Goal: Task Accomplishment & Management: Complete application form

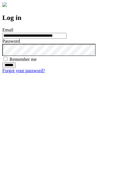
type input "**********"
click at [16, 68] on input "******" at bounding box center [8, 65] width 13 height 6
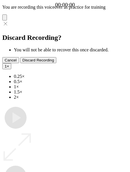
type input "**********"
